Goal: Information Seeking & Learning: Compare options

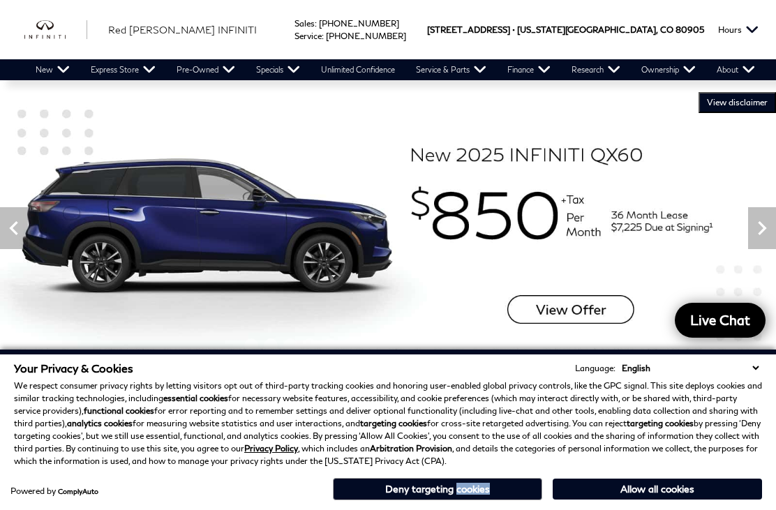
click at [202, 68] on link "Pre-Owned" at bounding box center [206, 69] width 80 height 21
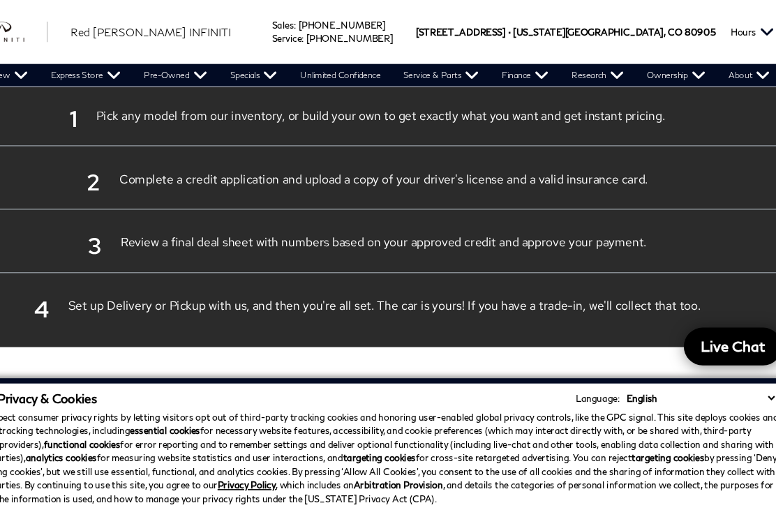
scroll to position [2550, 0]
click at [166, 69] on link "Pre-Owned" at bounding box center [206, 69] width 80 height 21
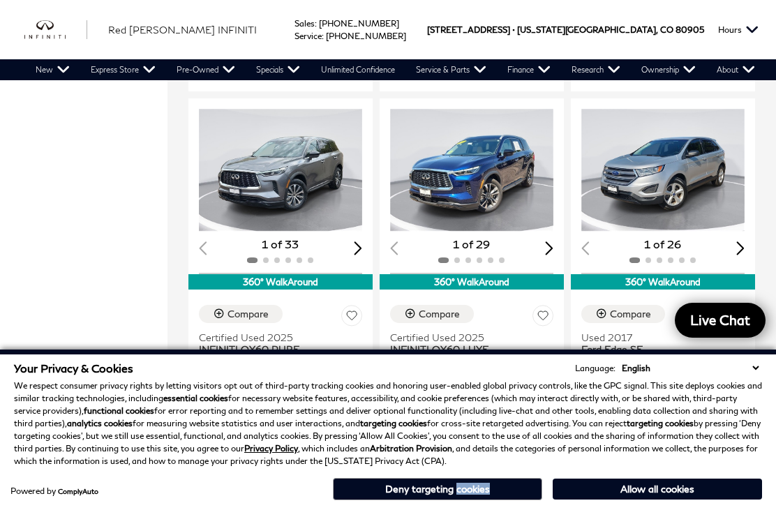
scroll to position [1133, 0]
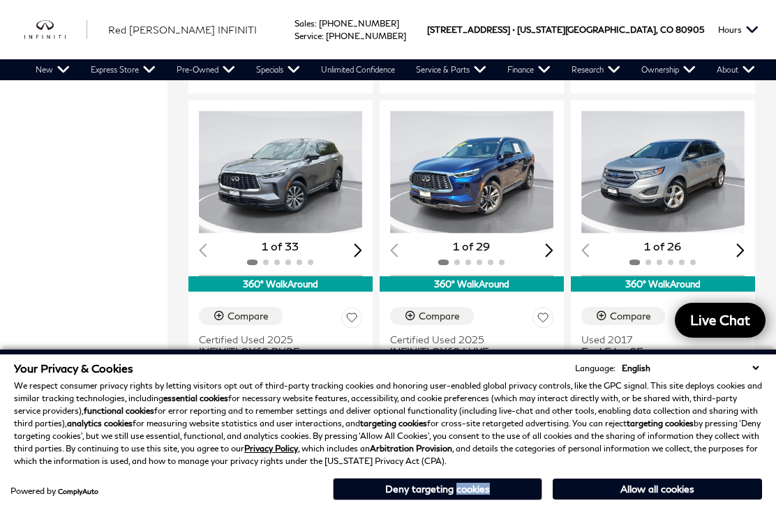
click at [290, 130] on img "1 / 2" at bounding box center [280, 172] width 163 height 123
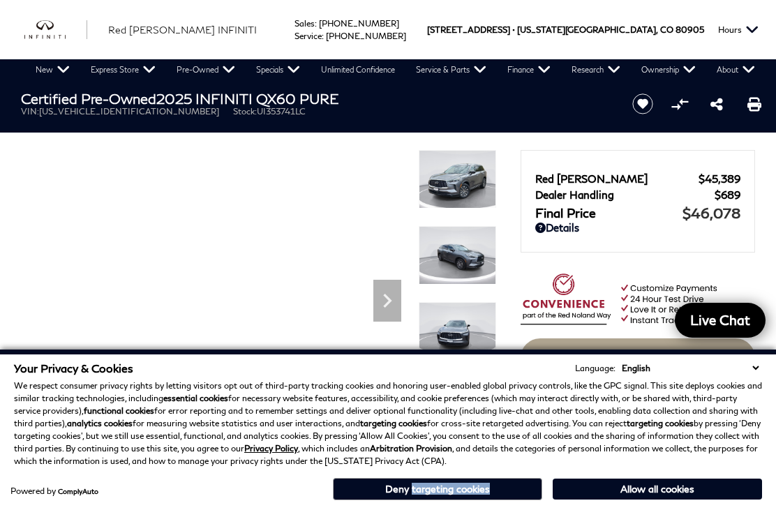
click at [528, 498] on button "Deny targeting cookies" at bounding box center [437, 489] width 209 height 22
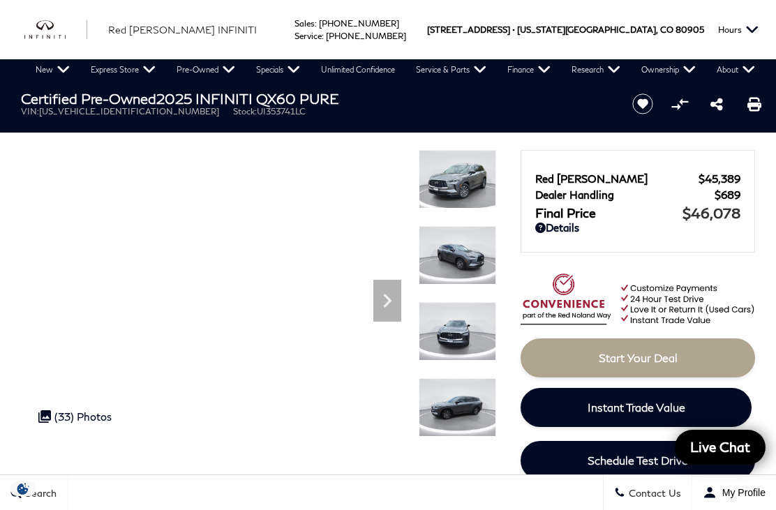
click at [398, 299] on icon "Next" at bounding box center [387, 301] width 28 height 28
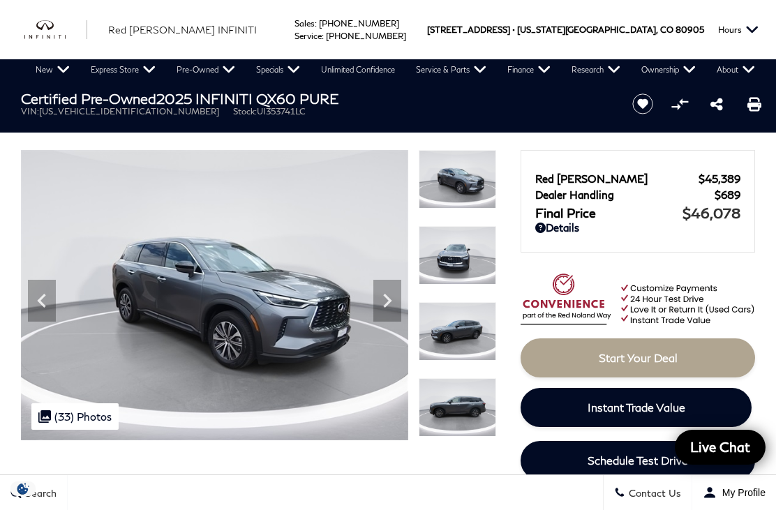
click at [401, 290] on icon "Next" at bounding box center [387, 301] width 28 height 28
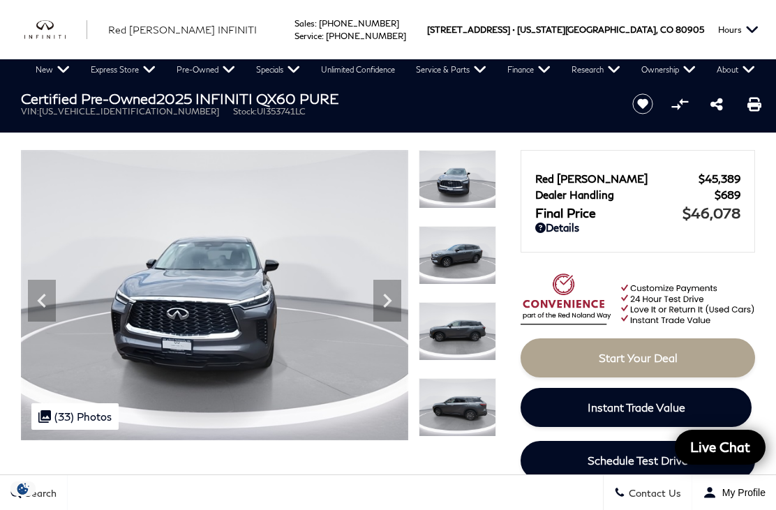
click at [394, 285] on div "Next" at bounding box center [387, 301] width 28 height 42
click at [391, 281] on div "Next" at bounding box center [387, 301] width 28 height 42
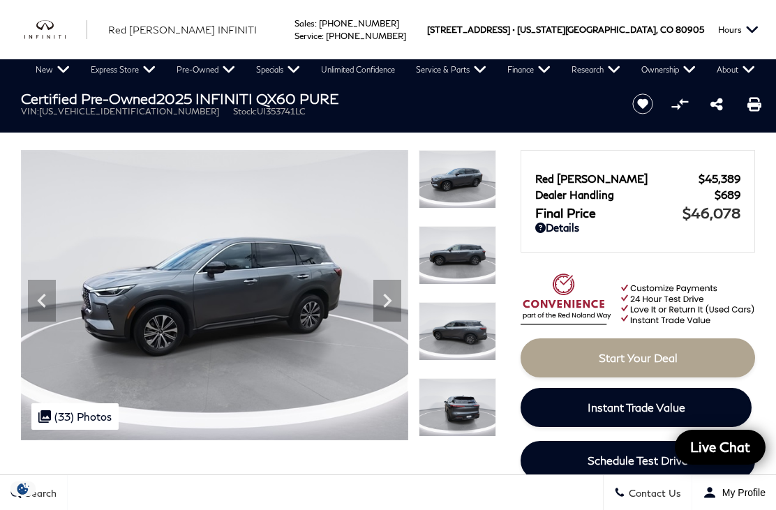
click at [397, 292] on icon "Next" at bounding box center [387, 301] width 28 height 28
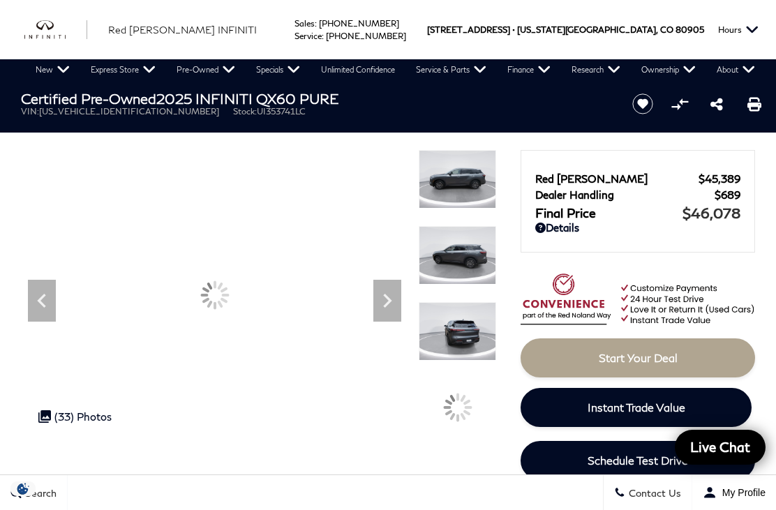
click at [394, 285] on div "Next" at bounding box center [387, 301] width 28 height 42
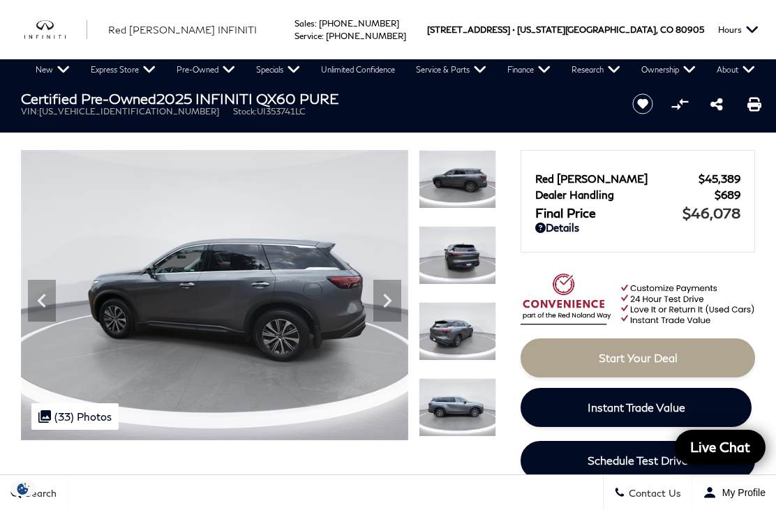
click at [403, 290] on img at bounding box center [214, 295] width 387 height 290
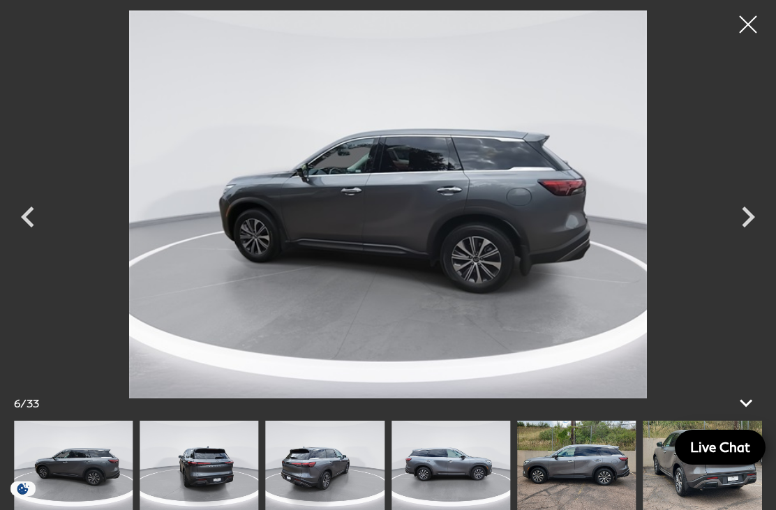
click at [756, 211] on icon "Next" at bounding box center [748, 217] width 42 height 42
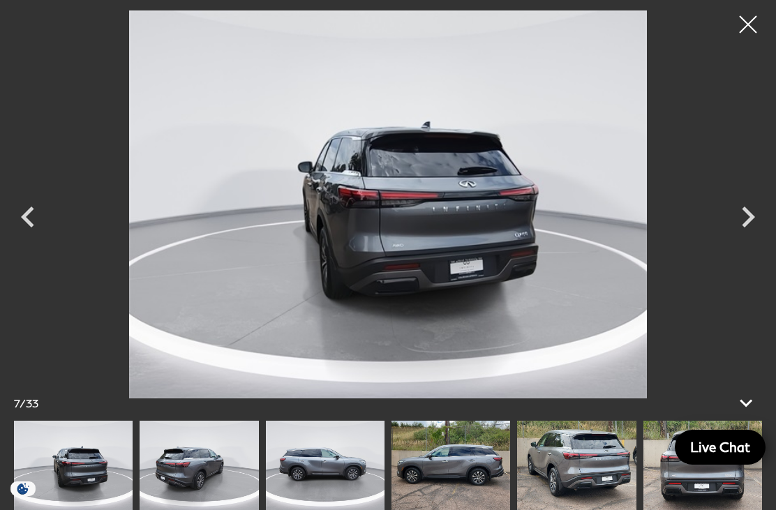
click at [763, 211] on icon "Next" at bounding box center [748, 217] width 42 height 42
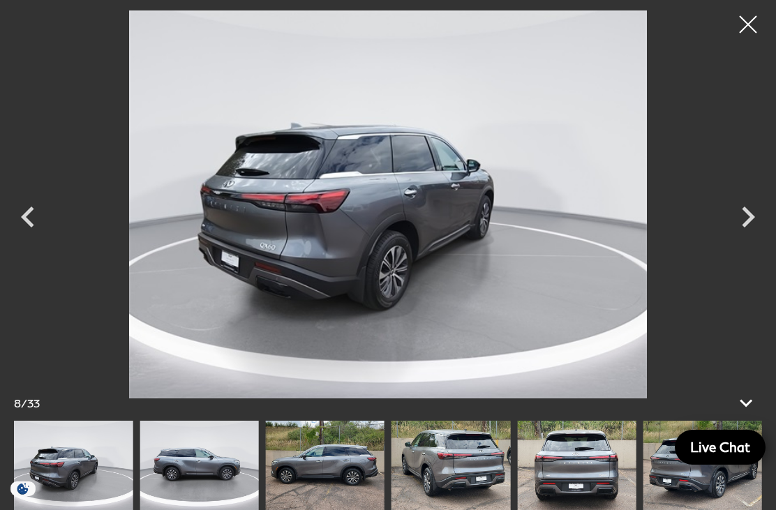
click at [756, 218] on icon "Next" at bounding box center [748, 217] width 42 height 42
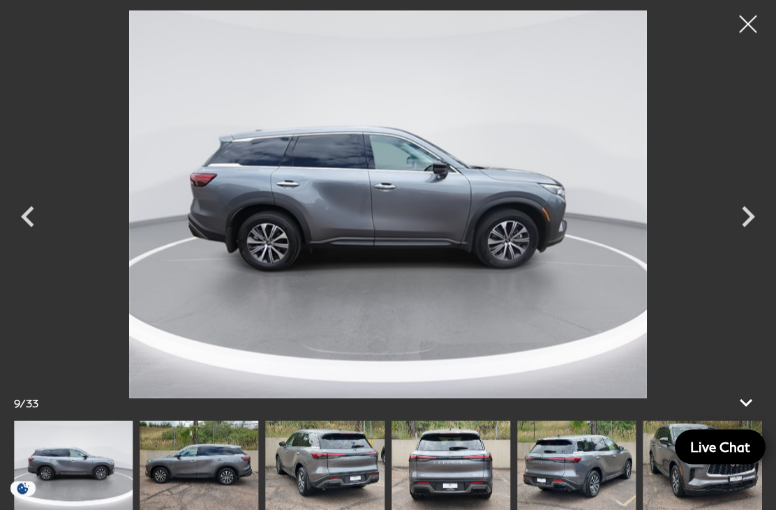
scroll to position [373, 0]
click at [750, 238] on icon "Next" at bounding box center [748, 217] width 42 height 42
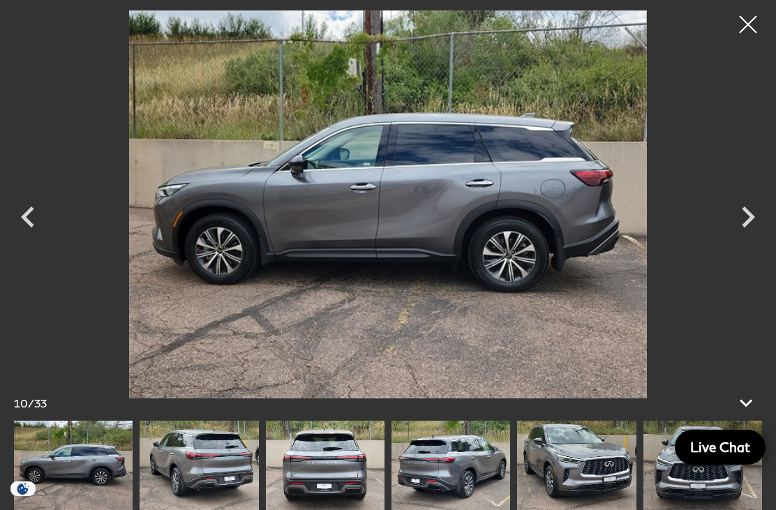
click at [756, 232] on icon "Next" at bounding box center [748, 217] width 42 height 42
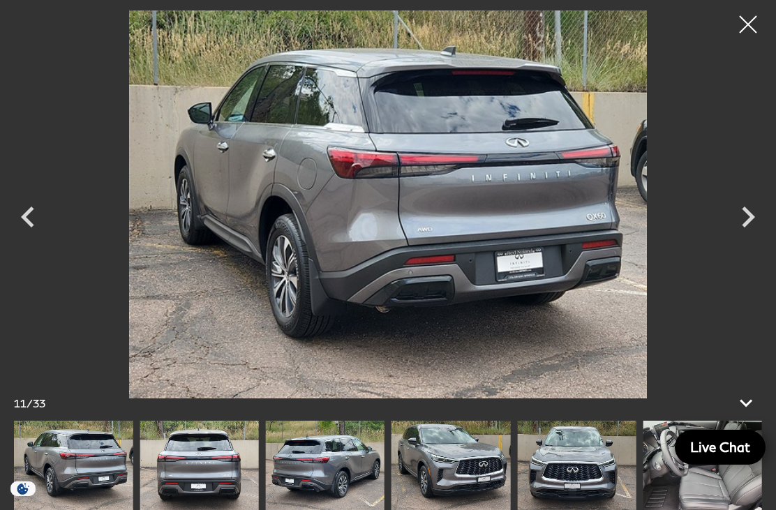
click at [751, 227] on icon "Next" at bounding box center [748, 217] width 13 height 21
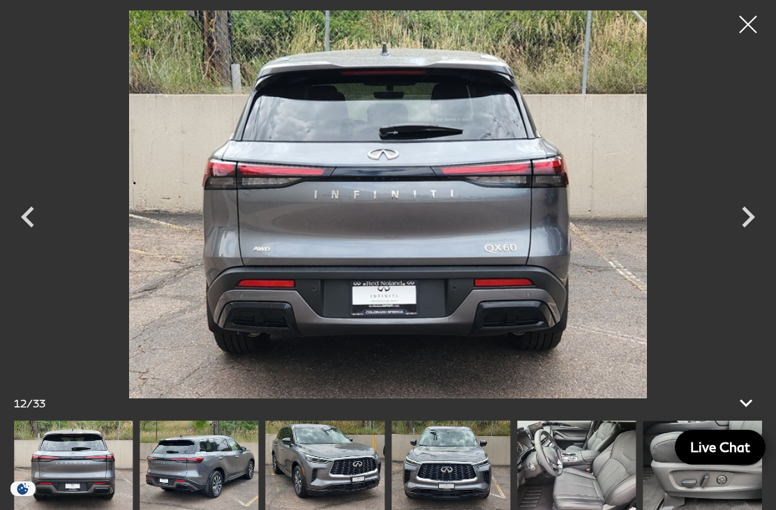
click at [754, 237] on icon "Next" at bounding box center [748, 217] width 42 height 42
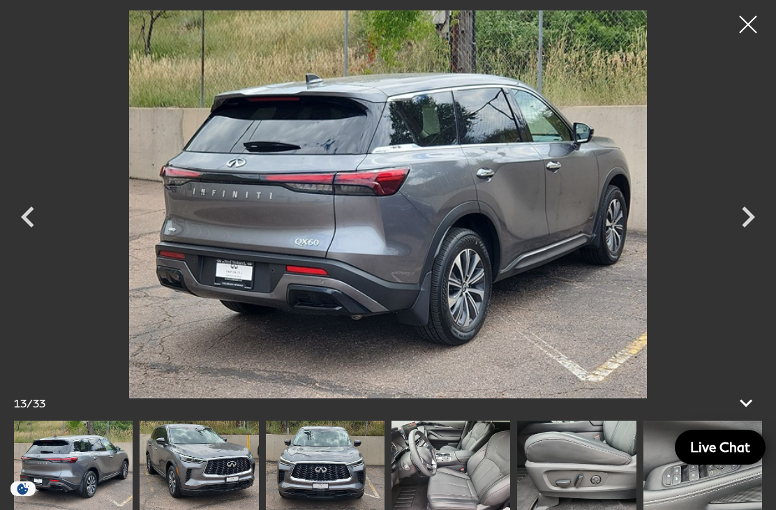
click at [767, 238] on icon "Next" at bounding box center [748, 217] width 42 height 42
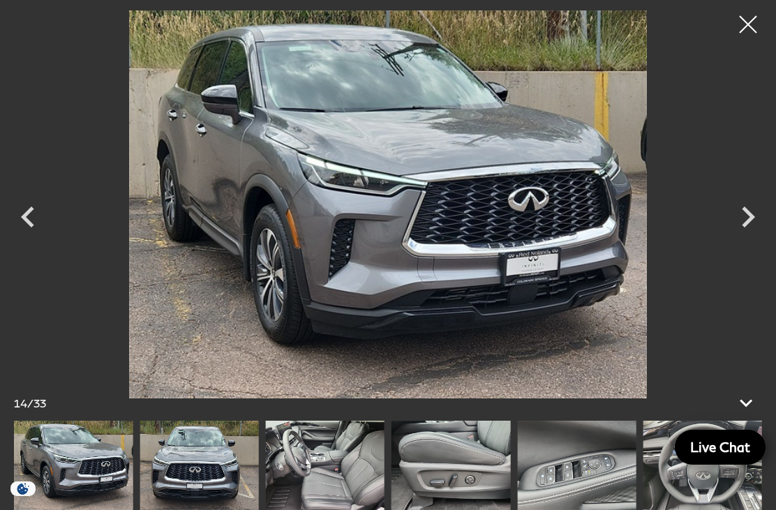
click at [768, 238] on icon "Next" at bounding box center [748, 217] width 42 height 42
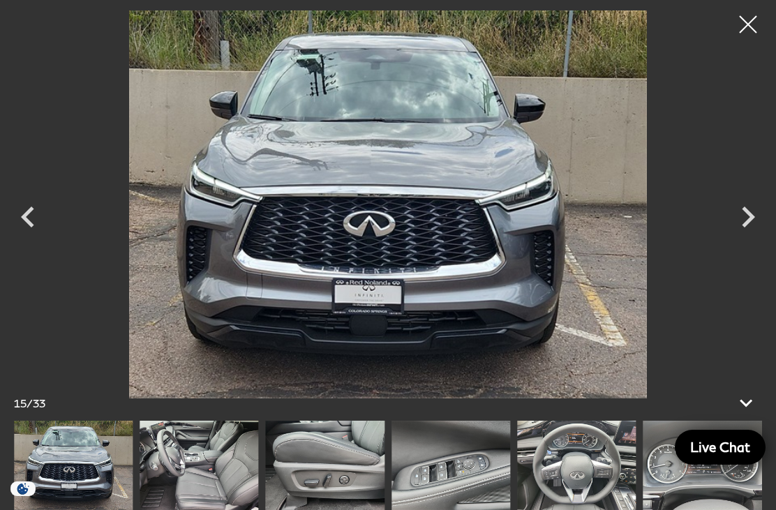
click at [766, 237] on icon "Next" at bounding box center [748, 217] width 42 height 42
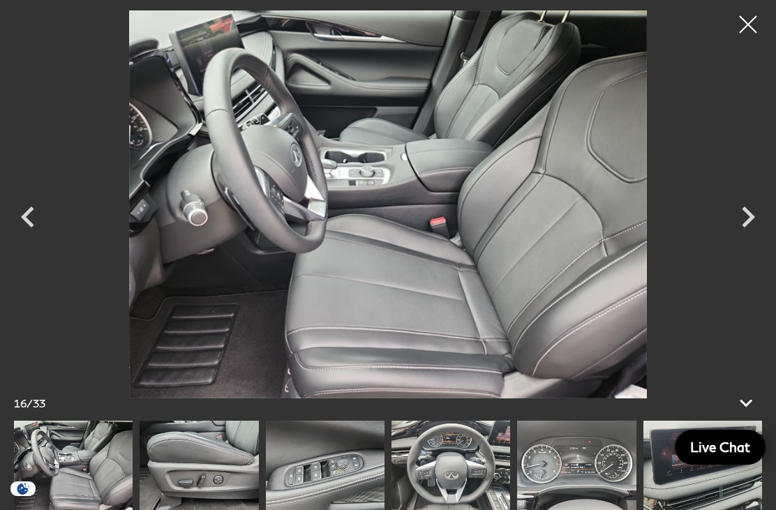
scroll to position [1387, 0]
click at [752, 238] on icon "Next" at bounding box center [748, 217] width 42 height 42
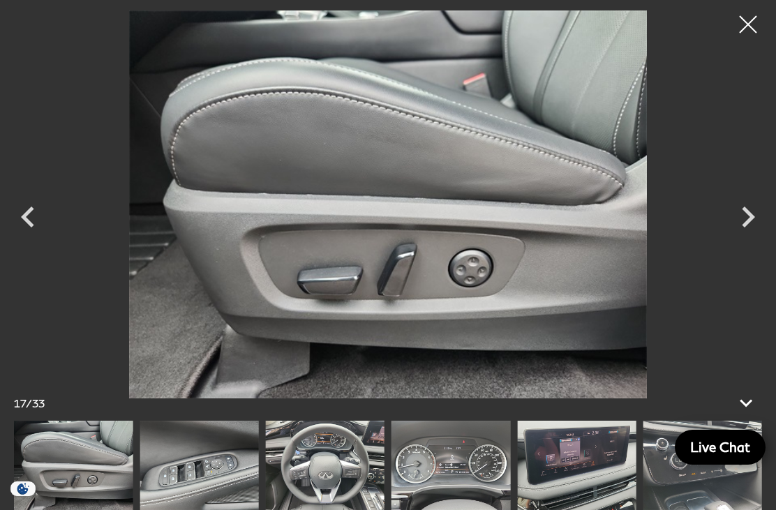
click at [742, 238] on icon "Next" at bounding box center [748, 217] width 42 height 42
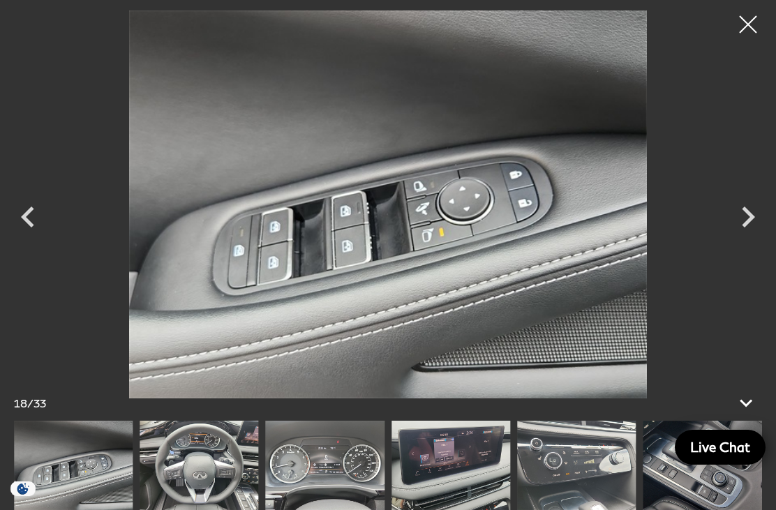
click at [745, 238] on icon "Next" at bounding box center [748, 217] width 42 height 42
click at [749, 227] on icon "Next" at bounding box center [748, 217] width 13 height 21
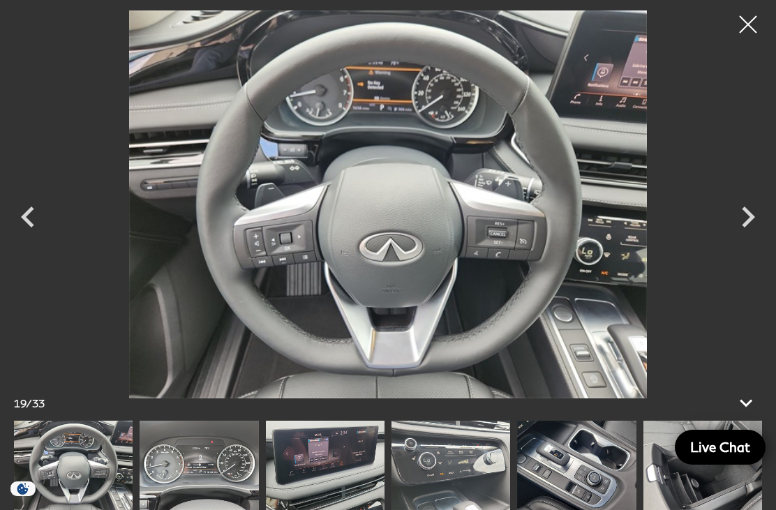
click at [767, 238] on icon "Next" at bounding box center [748, 217] width 42 height 42
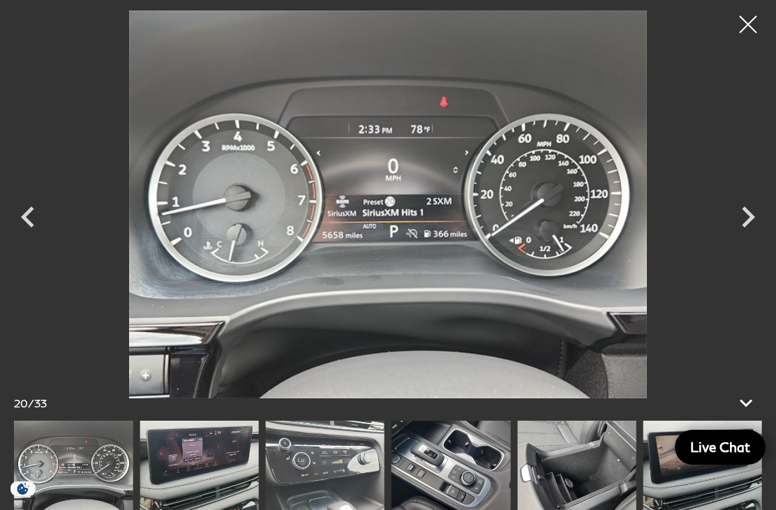
click at [757, 232] on icon "Next" at bounding box center [748, 217] width 42 height 42
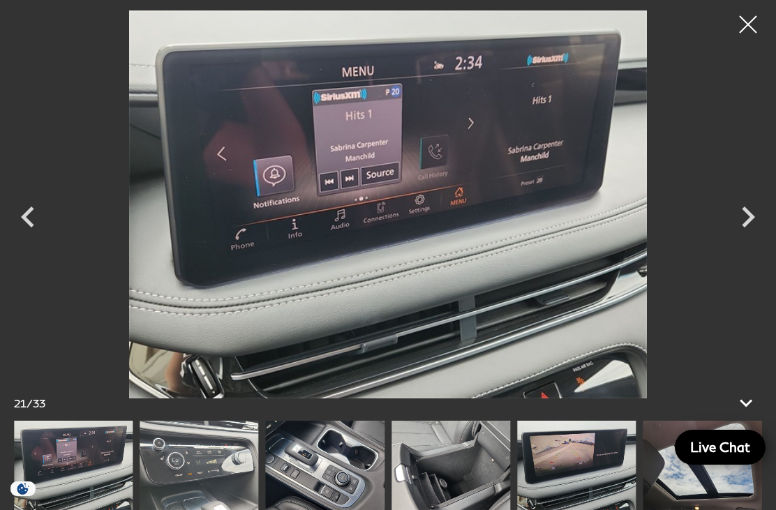
click at [749, 227] on icon "Next" at bounding box center [748, 217] width 13 height 21
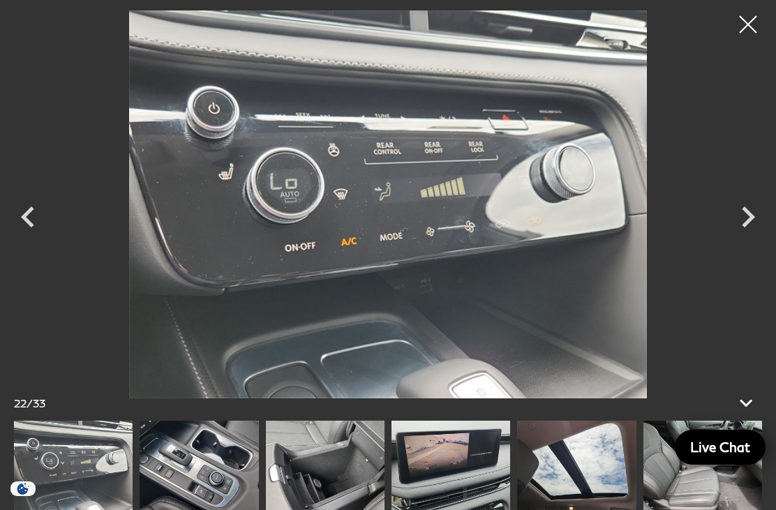
click at [19, 237] on icon "Previous" at bounding box center [28, 217] width 42 height 42
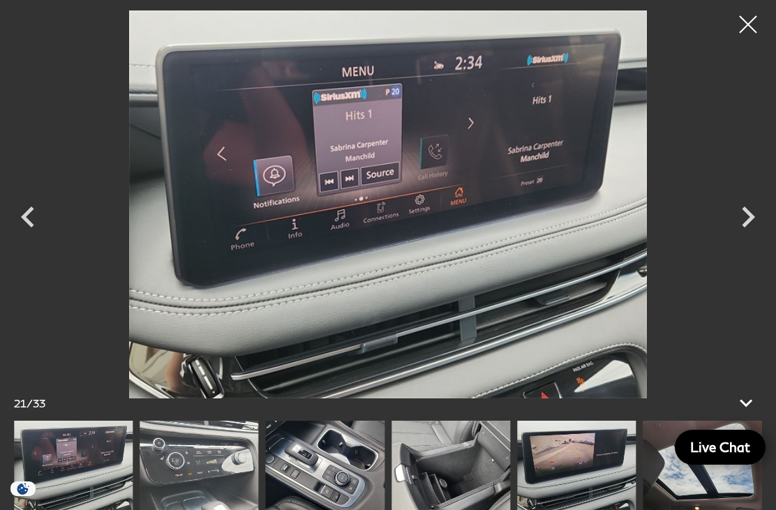
click at [759, 238] on icon "Next" at bounding box center [748, 217] width 42 height 42
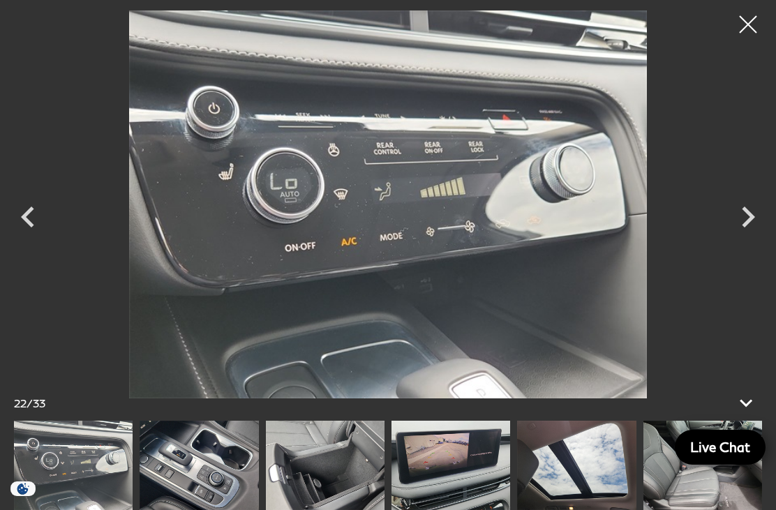
click at [752, 232] on icon "Next" at bounding box center [748, 217] width 42 height 42
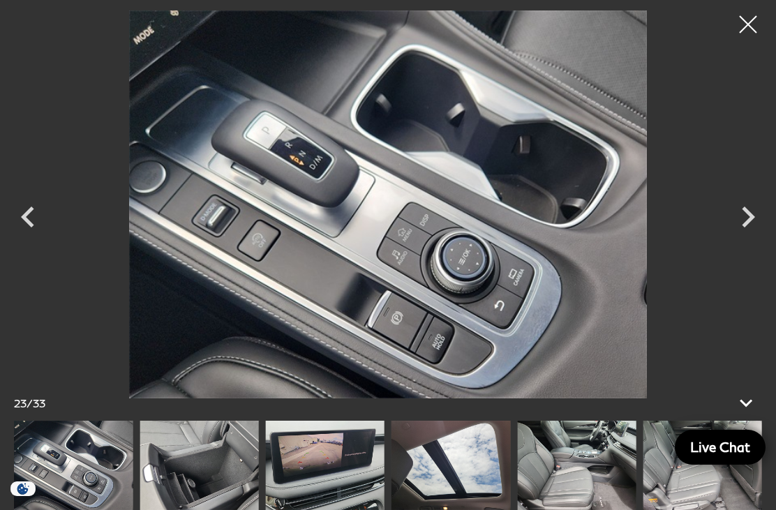
click at [748, 227] on icon "Next" at bounding box center [748, 217] width 13 height 21
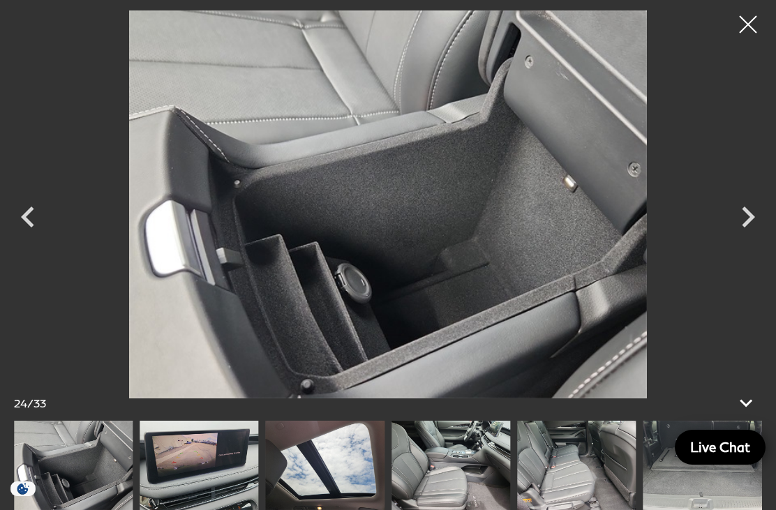
click at [755, 238] on icon "Next" at bounding box center [748, 217] width 42 height 42
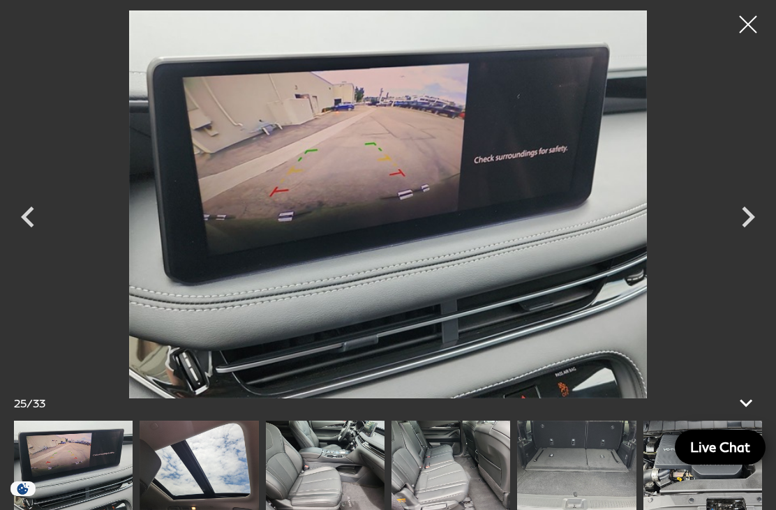
click at [757, 230] on icon "Next" at bounding box center [748, 217] width 42 height 42
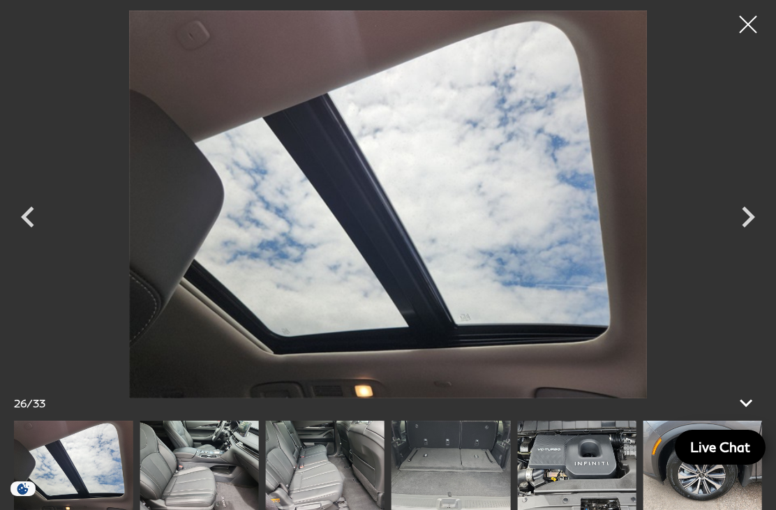
click at [756, 238] on icon "Next" at bounding box center [748, 217] width 42 height 42
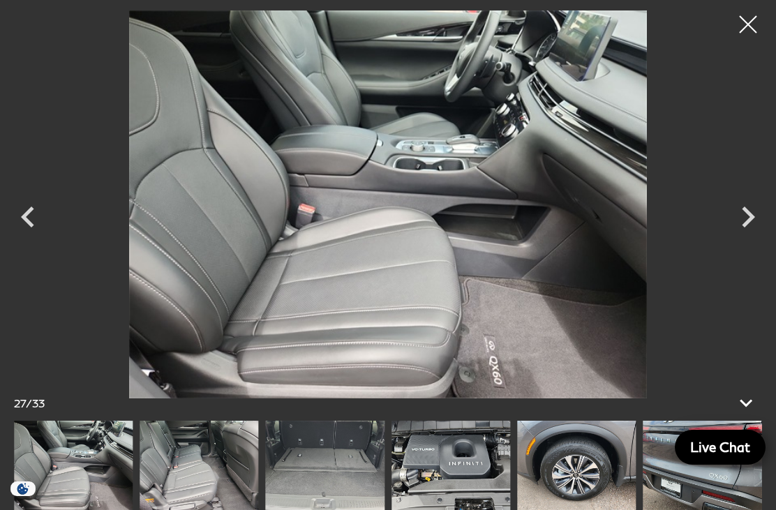
click at [625, 56] on img at bounding box center [388, 204] width 636 height 388
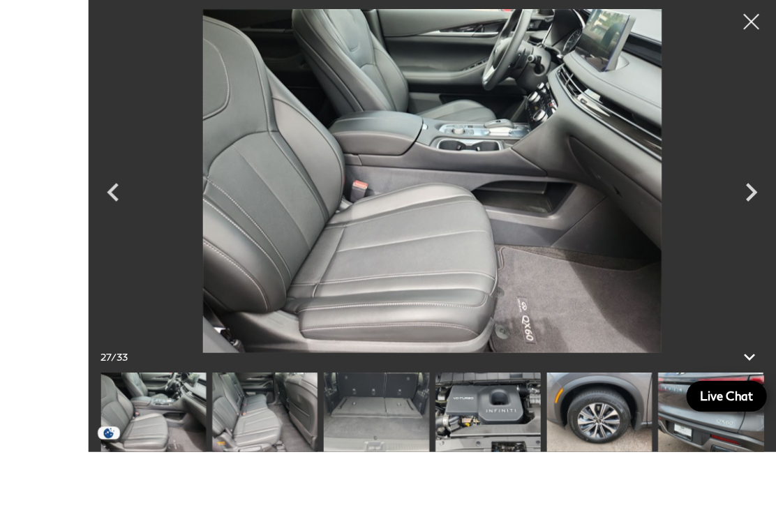
scroll to position [1270, 0]
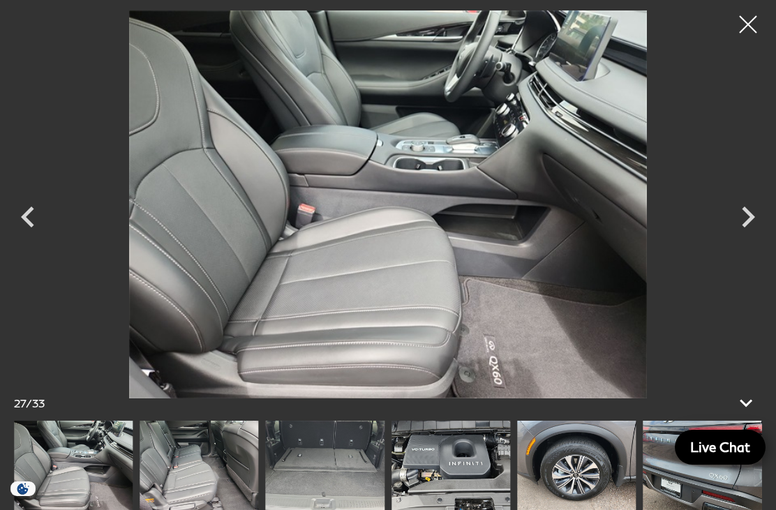
click at [749, 232] on icon "Next" at bounding box center [748, 217] width 42 height 42
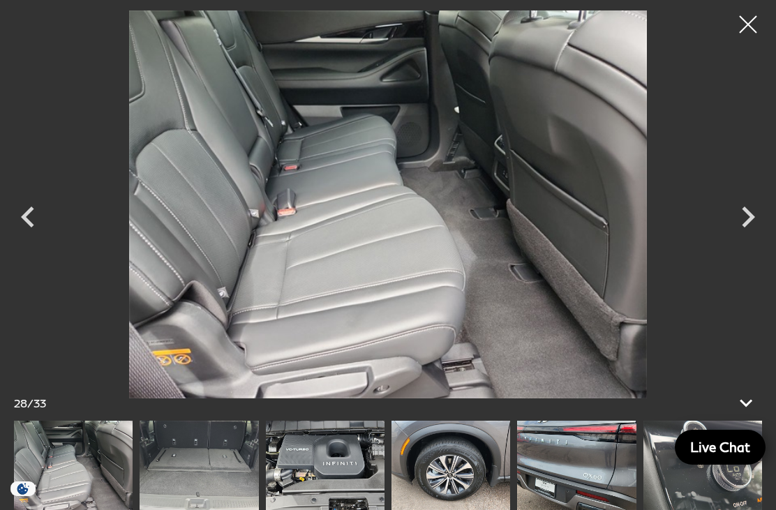
click at [756, 237] on icon "Next" at bounding box center [748, 217] width 42 height 42
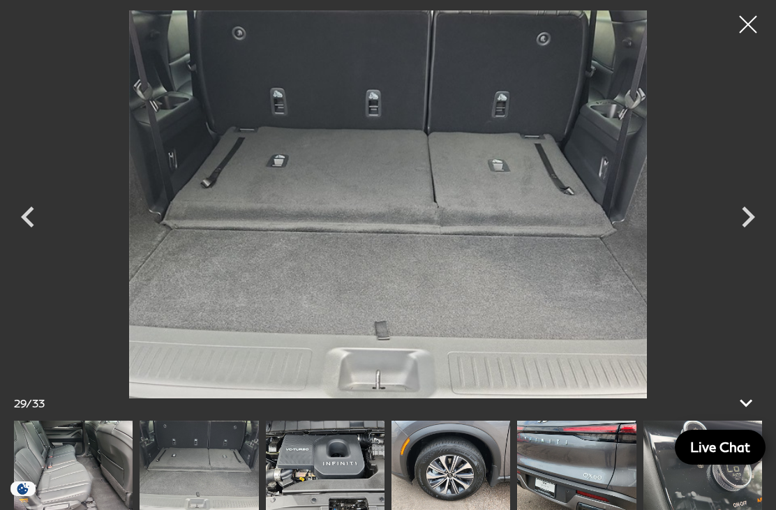
click at [754, 234] on icon "Next" at bounding box center [748, 217] width 42 height 42
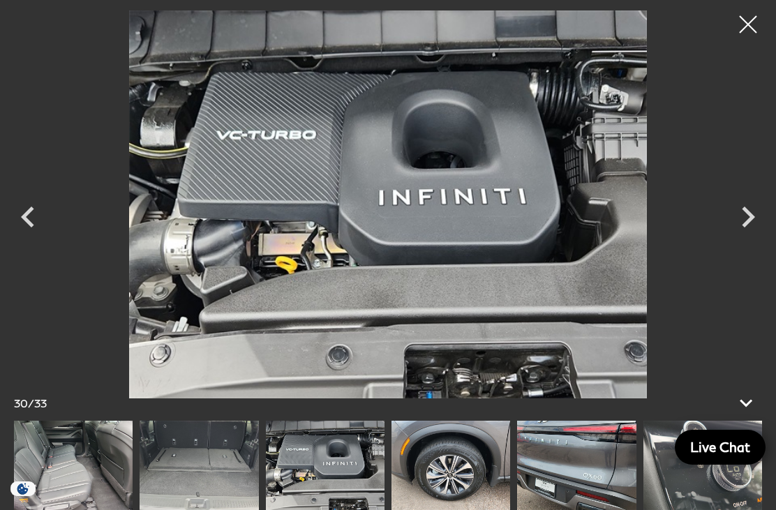
click at [749, 230] on icon "Next" at bounding box center [748, 217] width 42 height 42
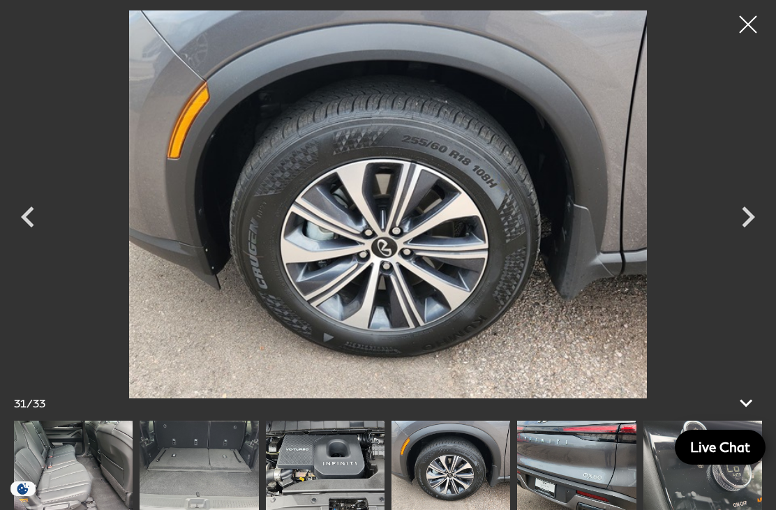
click at [747, 227] on icon "Next" at bounding box center [748, 217] width 13 height 21
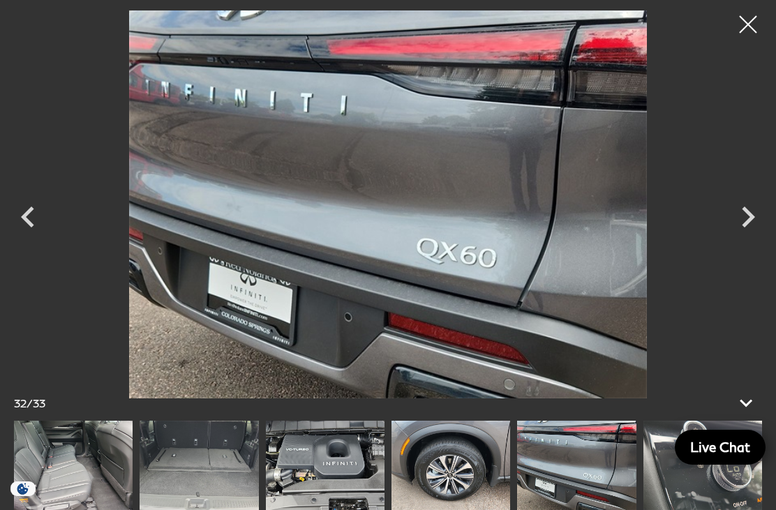
click at [748, 230] on icon "Next" at bounding box center [748, 217] width 42 height 42
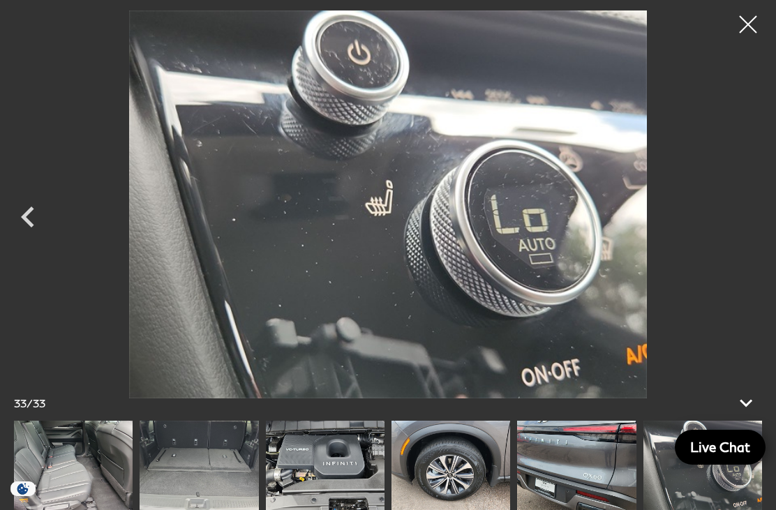
click at [749, 17] on div at bounding box center [748, 24] width 35 height 35
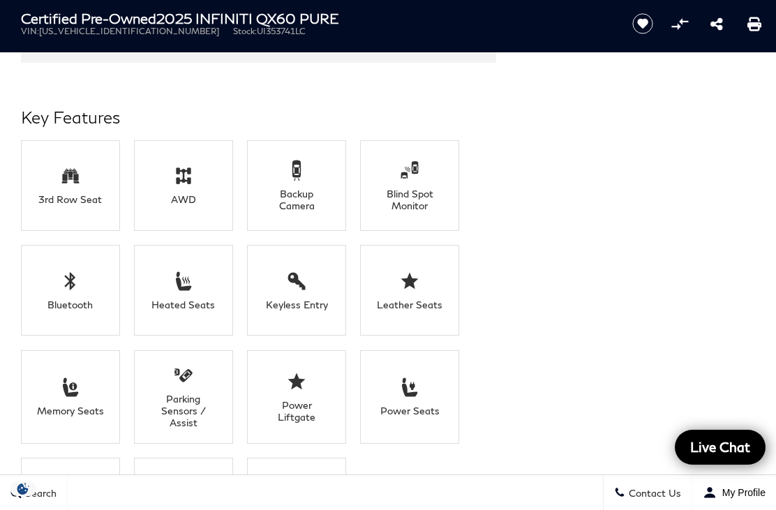
scroll to position [1389, 0]
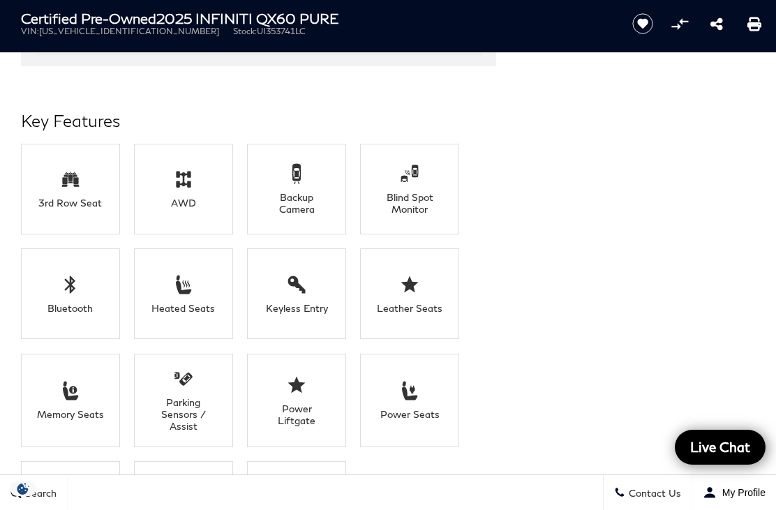
click at [420, 283] on icon at bounding box center [409, 284] width 21 height 21
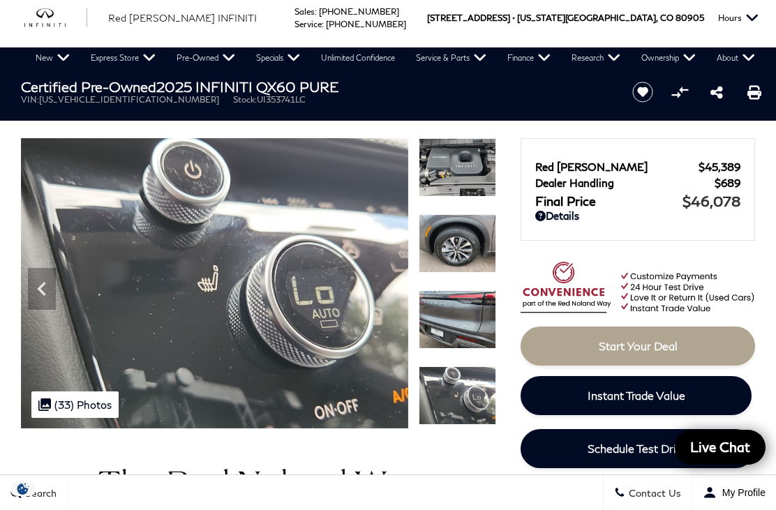
scroll to position [0, 0]
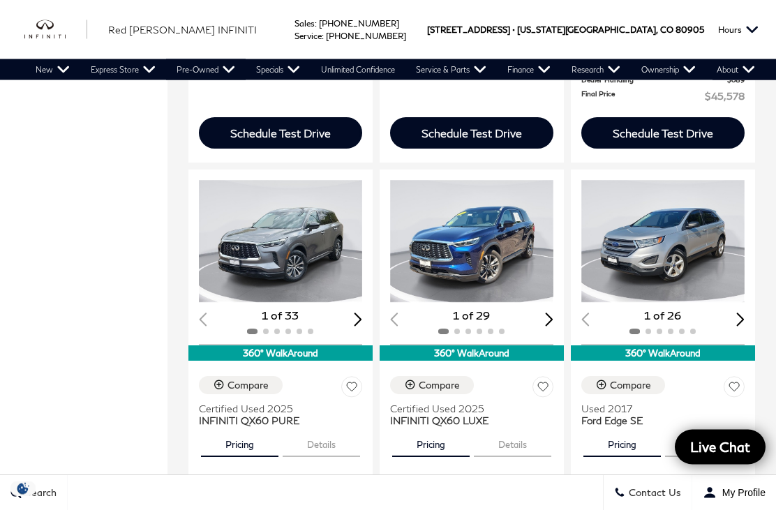
scroll to position [1064, 0]
click at [463, 215] on img "1 / 2" at bounding box center [471, 241] width 163 height 123
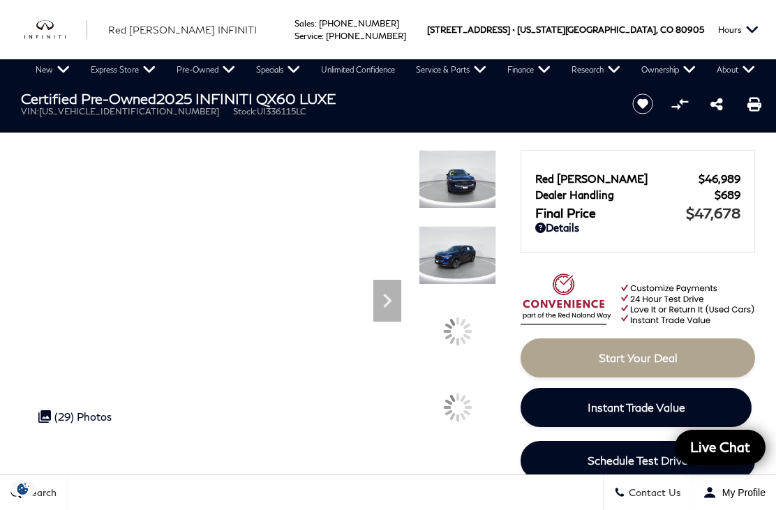
click at [466, 285] on img at bounding box center [457, 255] width 77 height 59
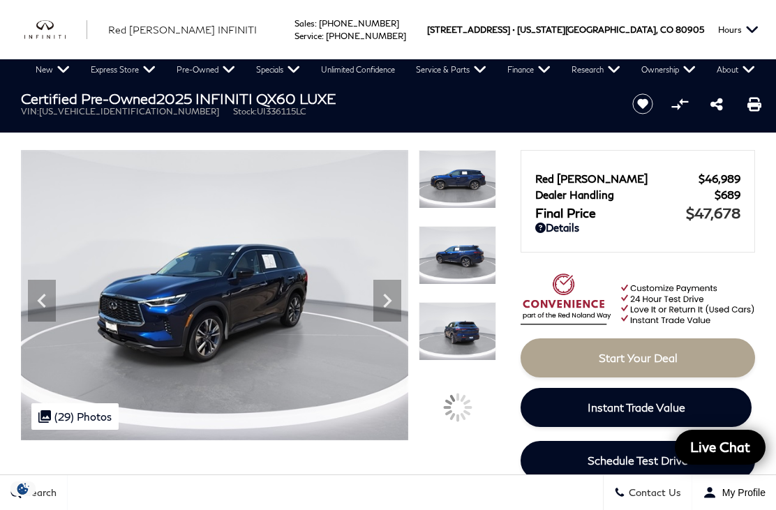
click at [447, 278] on img at bounding box center [457, 255] width 77 height 59
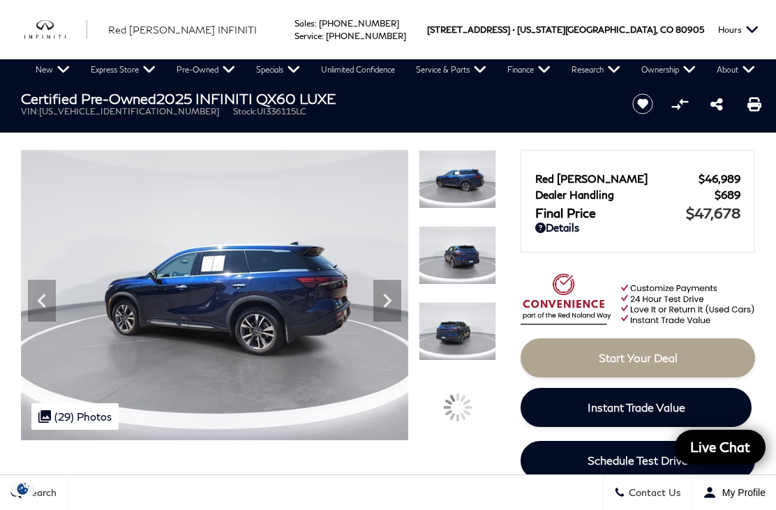
click at [397, 299] on icon "Next" at bounding box center [387, 301] width 28 height 28
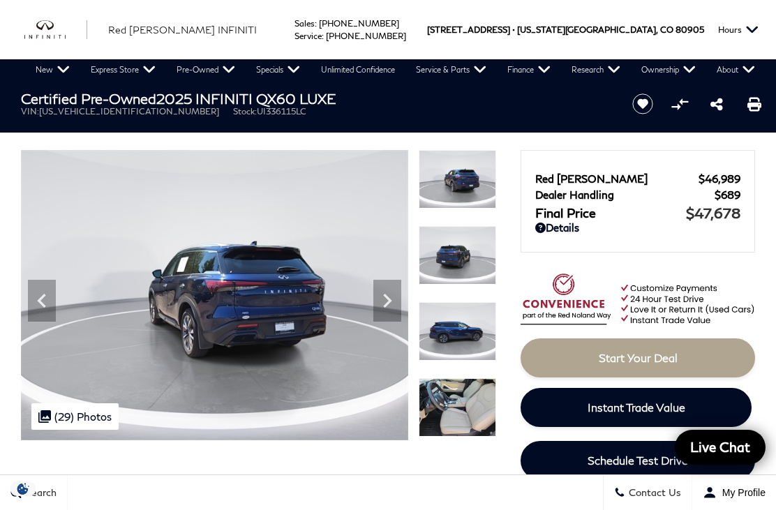
click at [383, 294] on icon "Next" at bounding box center [387, 301] width 28 height 28
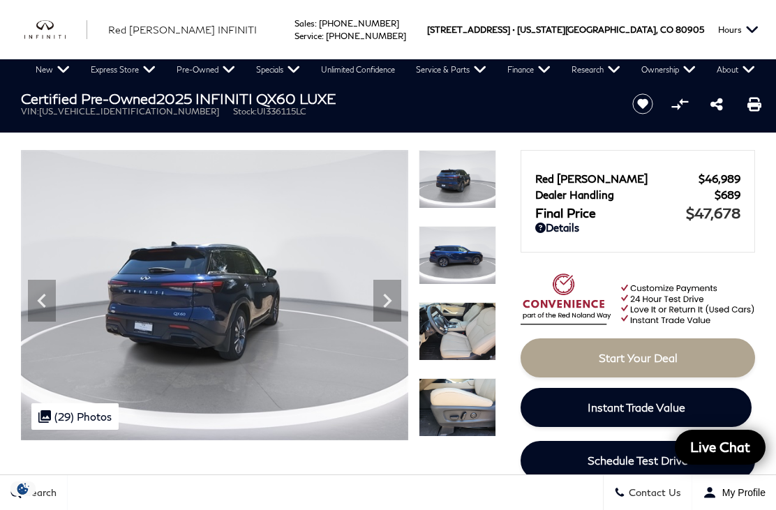
click at [388, 306] on icon "Next" at bounding box center [387, 301] width 28 height 28
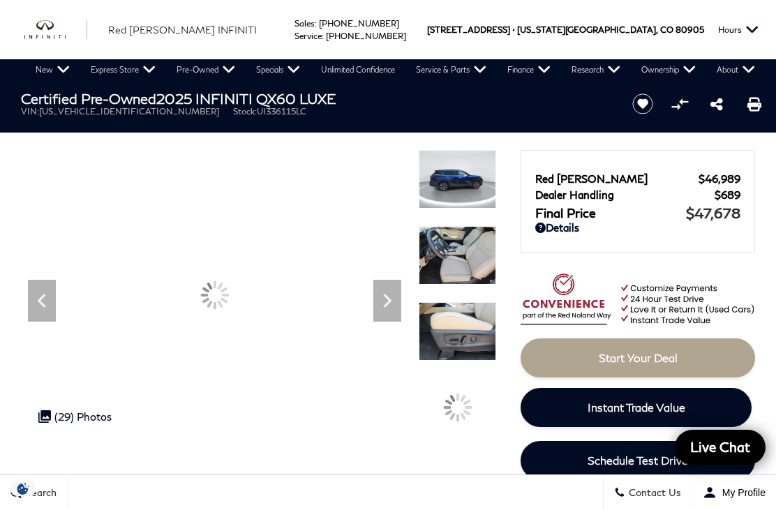
click at [396, 301] on icon "Next" at bounding box center [387, 301] width 28 height 28
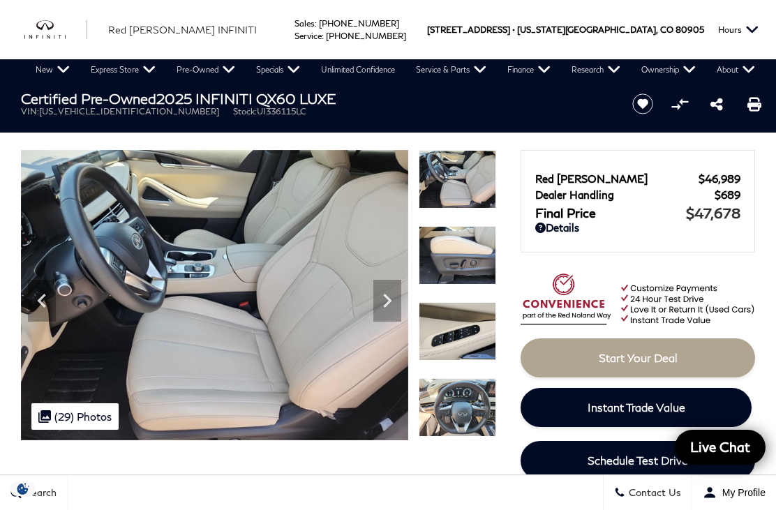
click at [394, 292] on icon "Next" at bounding box center [387, 301] width 28 height 28
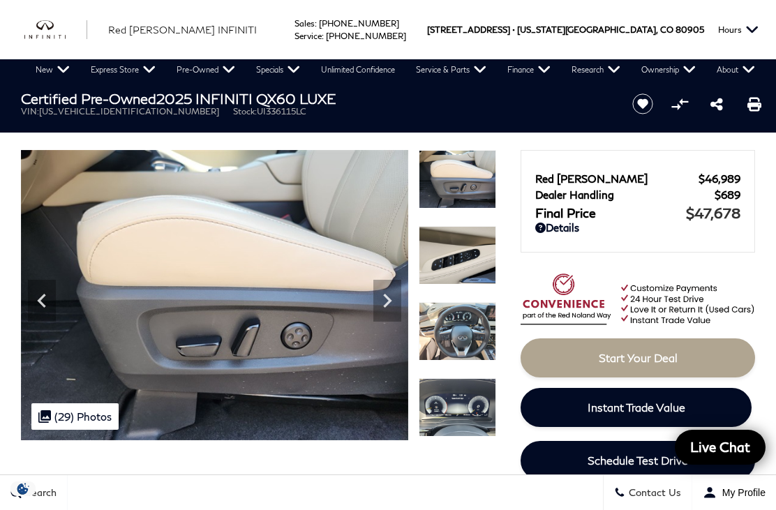
click at [47, 293] on icon "Previous" at bounding box center [42, 301] width 28 height 28
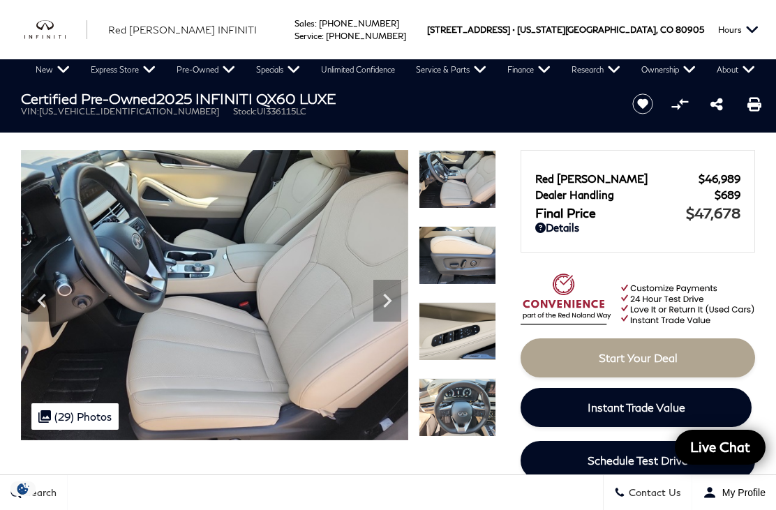
click at [71, 299] on img at bounding box center [214, 295] width 387 height 290
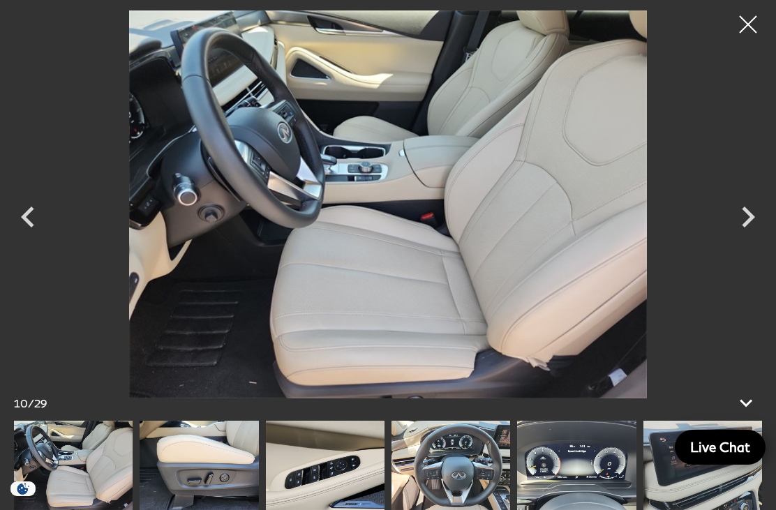
click at [36, 209] on icon "Previous" at bounding box center [28, 217] width 42 height 42
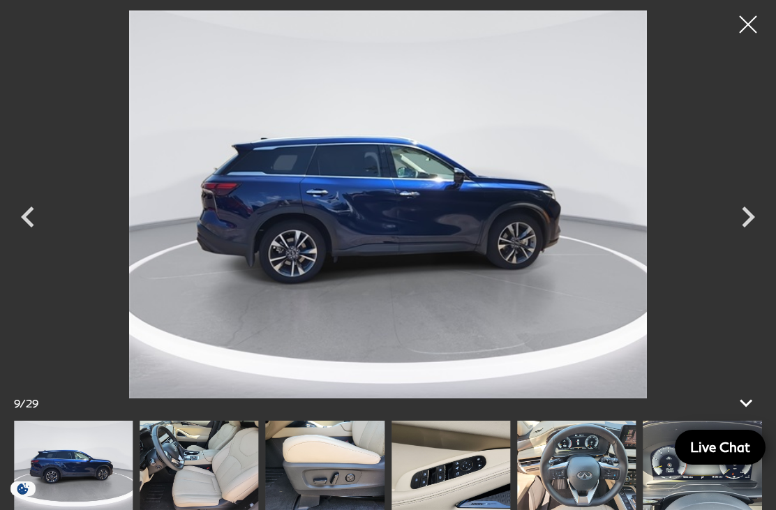
click at [753, 23] on div at bounding box center [748, 24] width 35 height 35
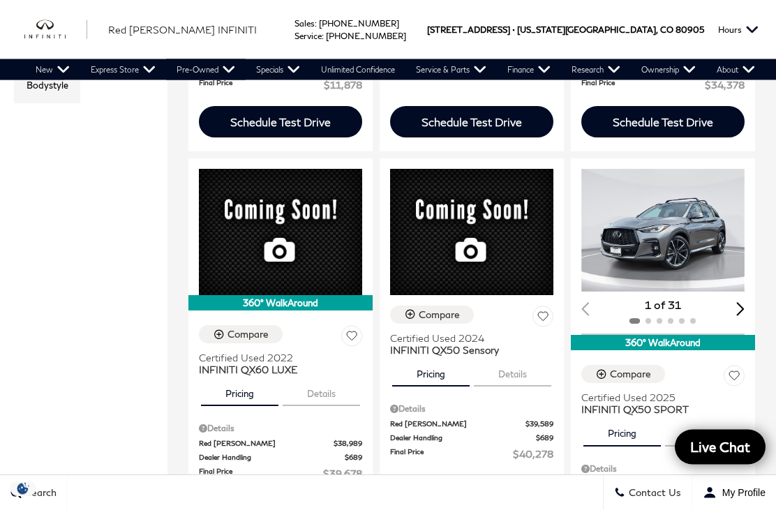
scroll to position [646, 0]
click at [687, 186] on img "1 / 2" at bounding box center [662, 230] width 163 height 123
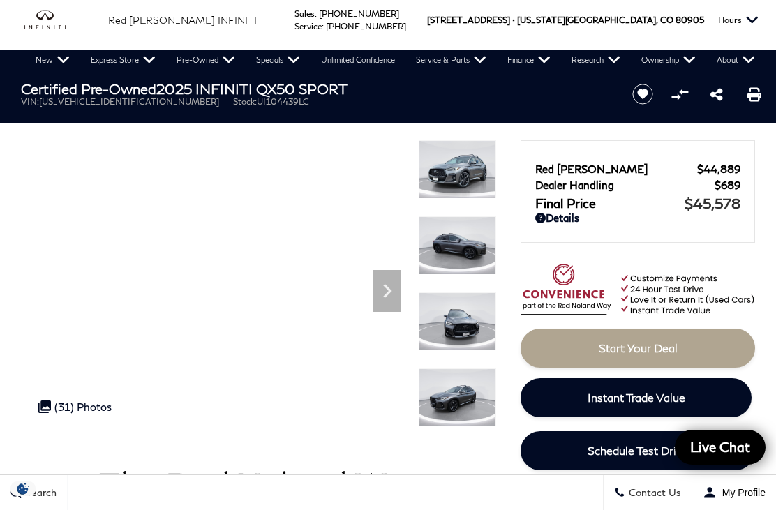
scroll to position [8, 0]
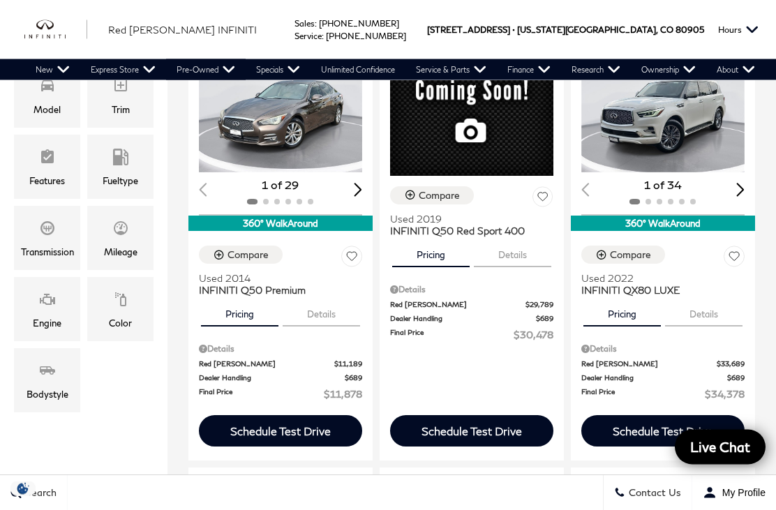
scroll to position [344, 0]
